Goal: Navigation & Orientation: Find specific page/section

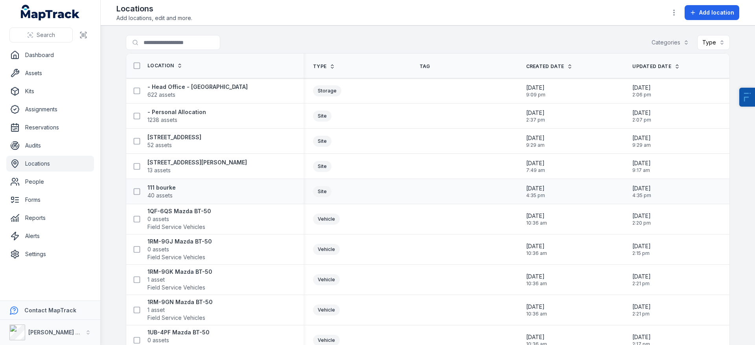
scroll to position [29, 0]
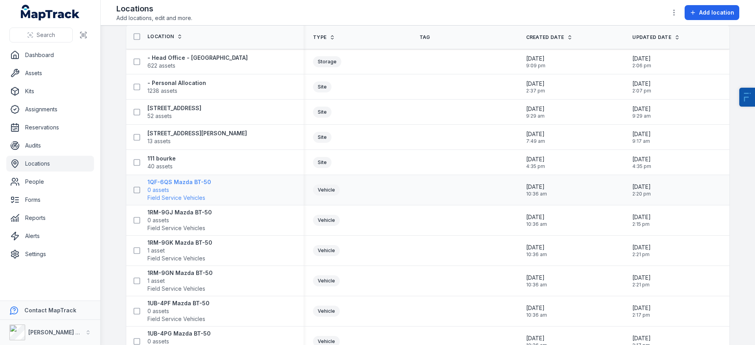
click at [187, 184] on strong "1QF-6QS Mazda BT-50" at bounding box center [179, 182] width 64 height 8
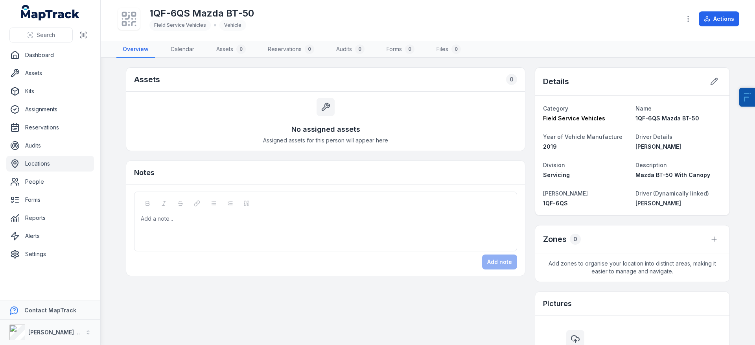
click at [651, 148] on span "[PERSON_NAME]" at bounding box center [658, 146] width 46 height 7
click at [530, 89] on div "Assets 0 No assigned assets Assigned assets for this person will appear here No…" at bounding box center [428, 267] width 604 height 401
click at [660, 206] on strong "[PERSON_NAME]" at bounding box center [678, 203] width 86 height 8
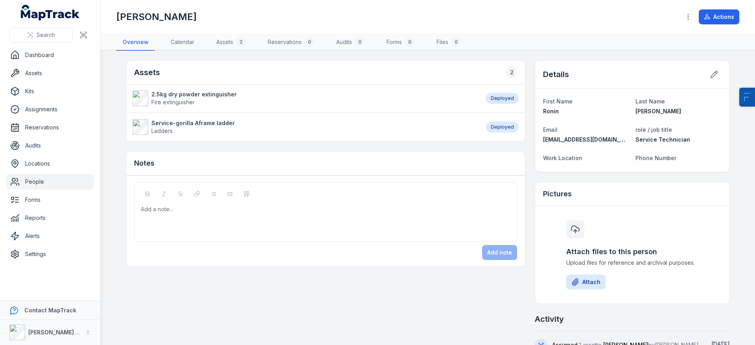
click at [577, 142] on span "[EMAIL_ADDRESS][DOMAIN_NAME]" at bounding box center [590, 139] width 95 height 7
drag, startPoint x: 594, startPoint y: 103, endPoint x: 634, endPoint y: 126, distance: 45.6
click at [594, 103] on dt "First Name" at bounding box center [586, 100] width 86 height 9
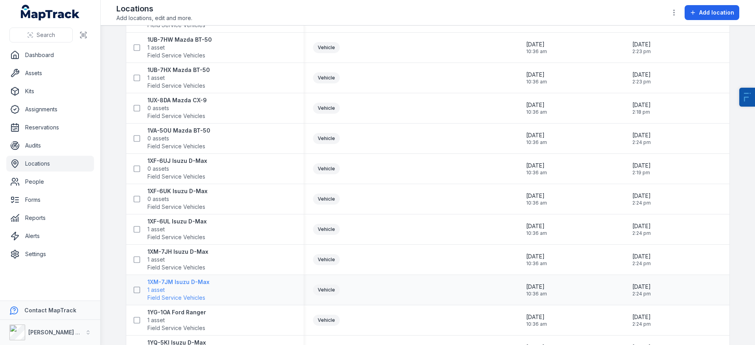
scroll to position [657, 0]
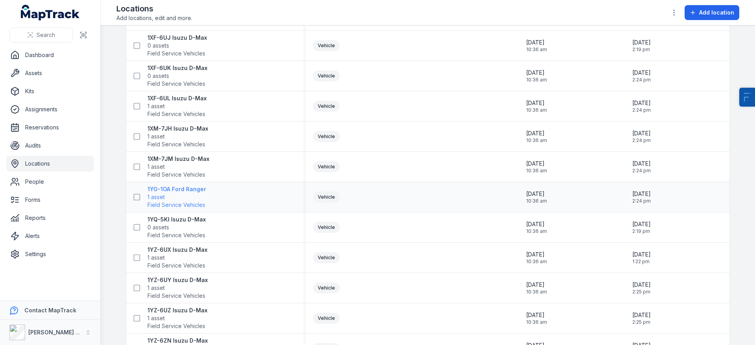
click at [187, 190] on strong "1YG-1OA Ford Ranger" at bounding box center [176, 189] width 59 height 8
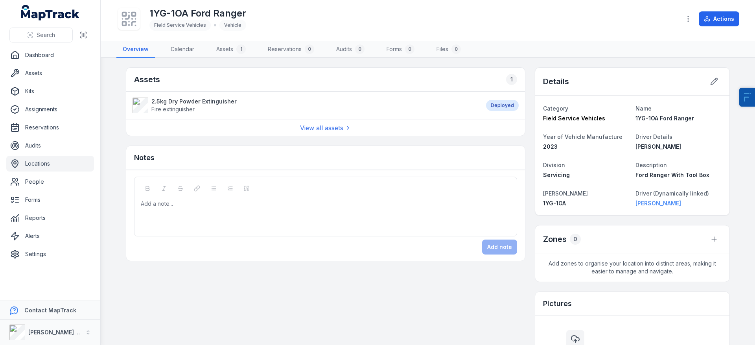
click at [656, 202] on strong "[PERSON_NAME]" at bounding box center [678, 203] width 86 height 8
click at [715, 80] on button at bounding box center [713, 81] width 15 height 15
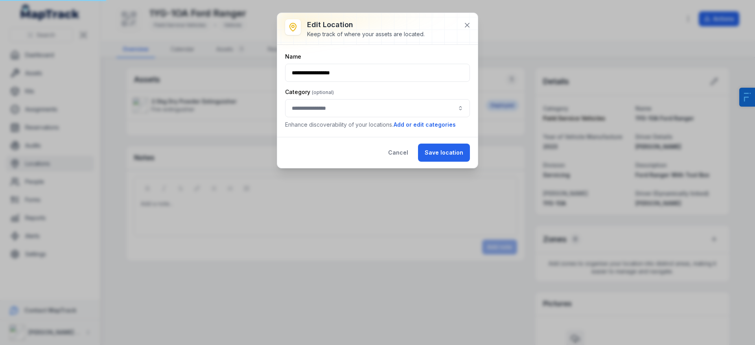
type input "**********"
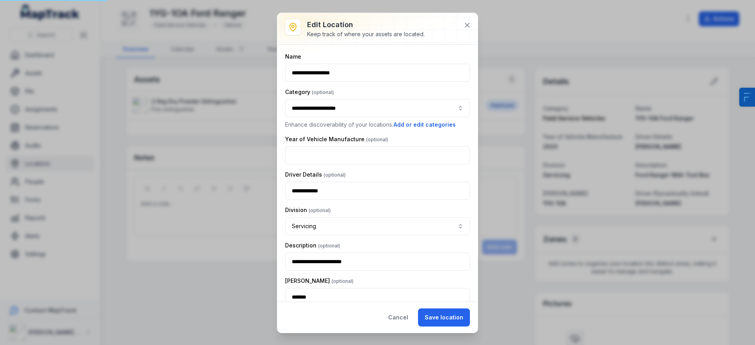
scroll to position [59, 0]
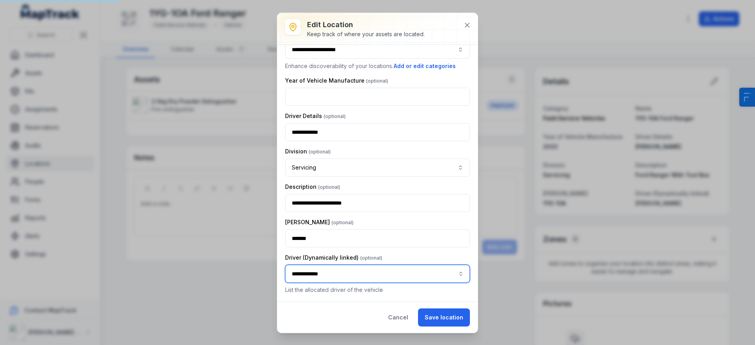
click at [382, 269] on input "**********" at bounding box center [377, 273] width 185 height 18
type input "**********"
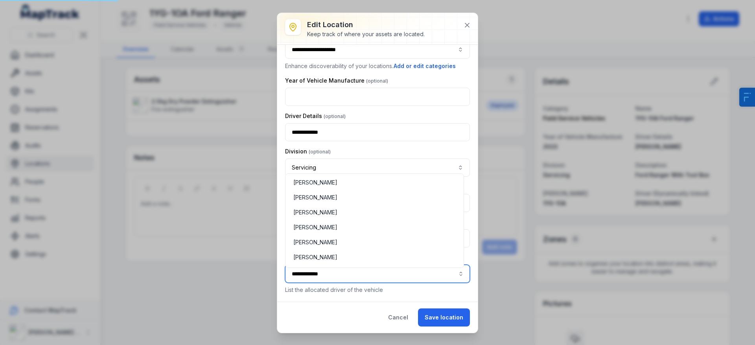
scroll to position [1072, 0]
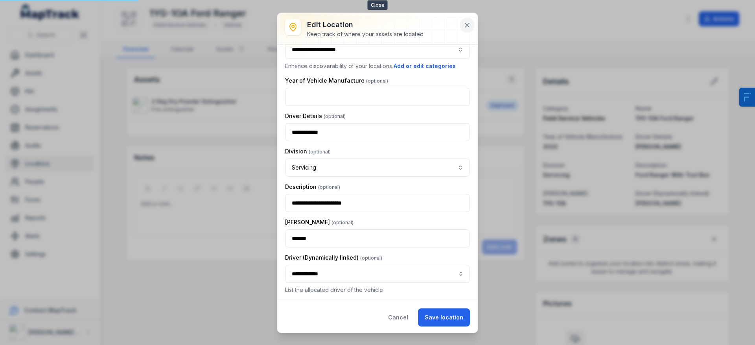
click at [473, 25] on div "**********" at bounding box center [377, 173] width 200 height 320
click at [472, 25] on button at bounding box center [466, 25] width 15 height 15
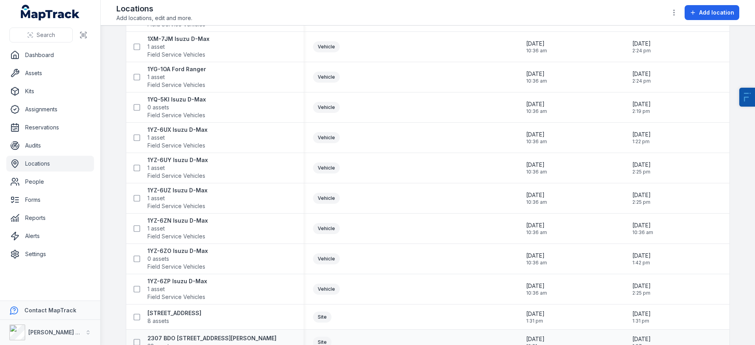
scroll to position [1149, 0]
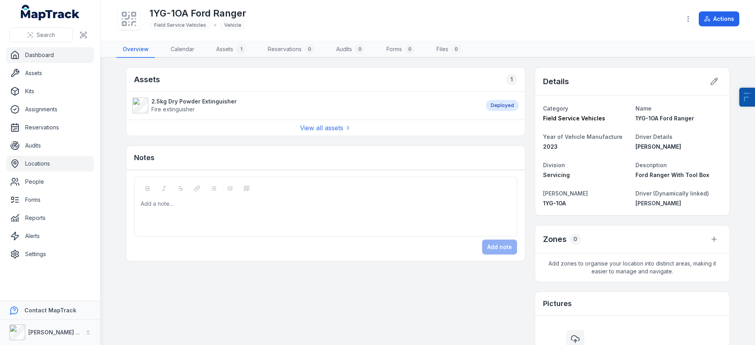
click at [51, 59] on link "Dashboard" at bounding box center [50, 55] width 88 height 16
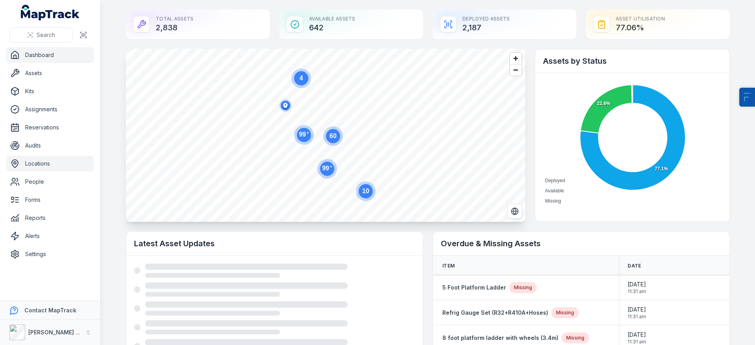
click at [50, 158] on link "Locations" at bounding box center [50, 164] width 88 height 16
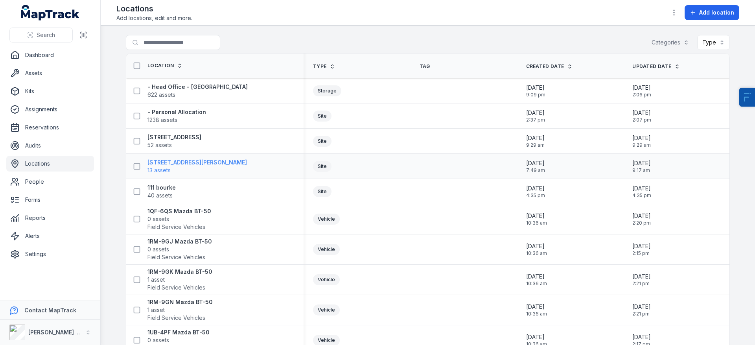
click at [162, 165] on strong "[STREET_ADDRESS][PERSON_NAME]" at bounding box center [196, 162] width 99 height 8
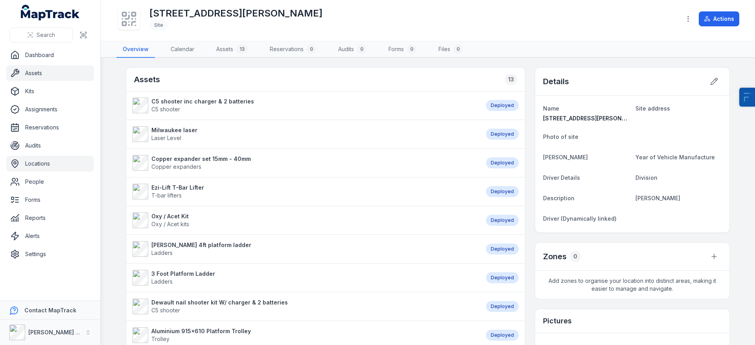
click at [31, 79] on link "Assets" at bounding box center [50, 73] width 88 height 16
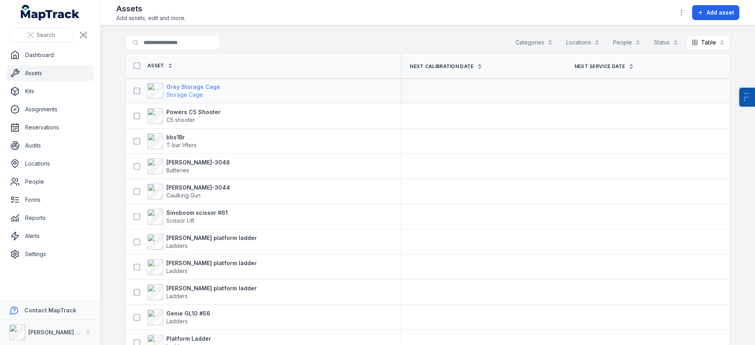
click at [184, 92] on span "Storage Cage" at bounding box center [184, 94] width 37 height 7
